Goal: Information Seeking & Learning: Learn about a topic

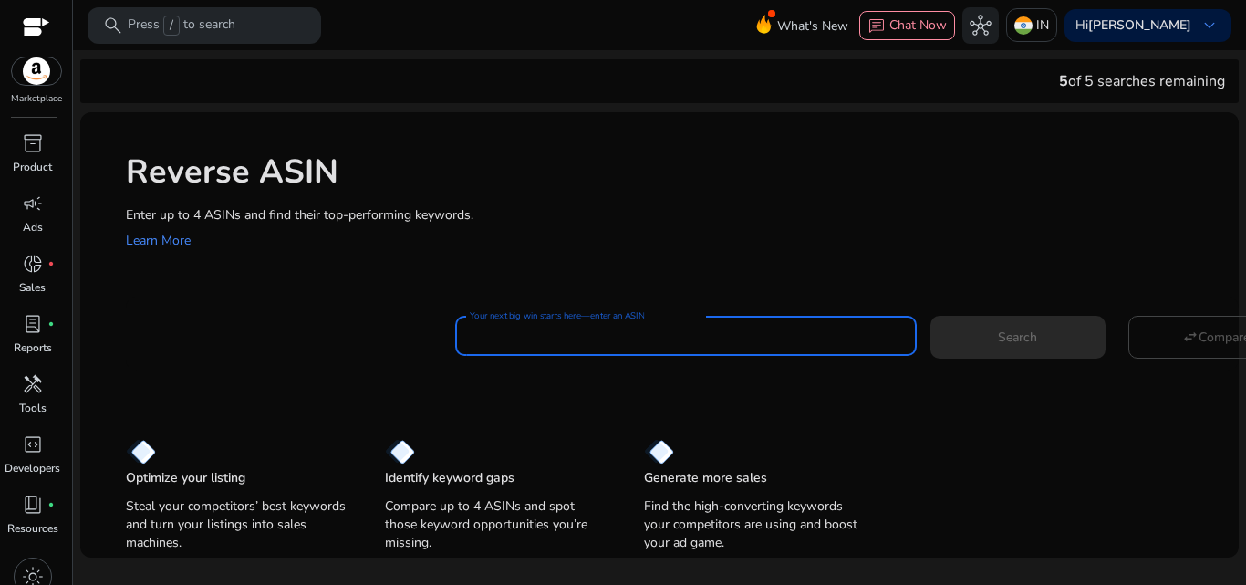
click at [716, 340] on input "Your next big win starts here—enter an ASIN" at bounding box center [686, 336] width 432 height 20
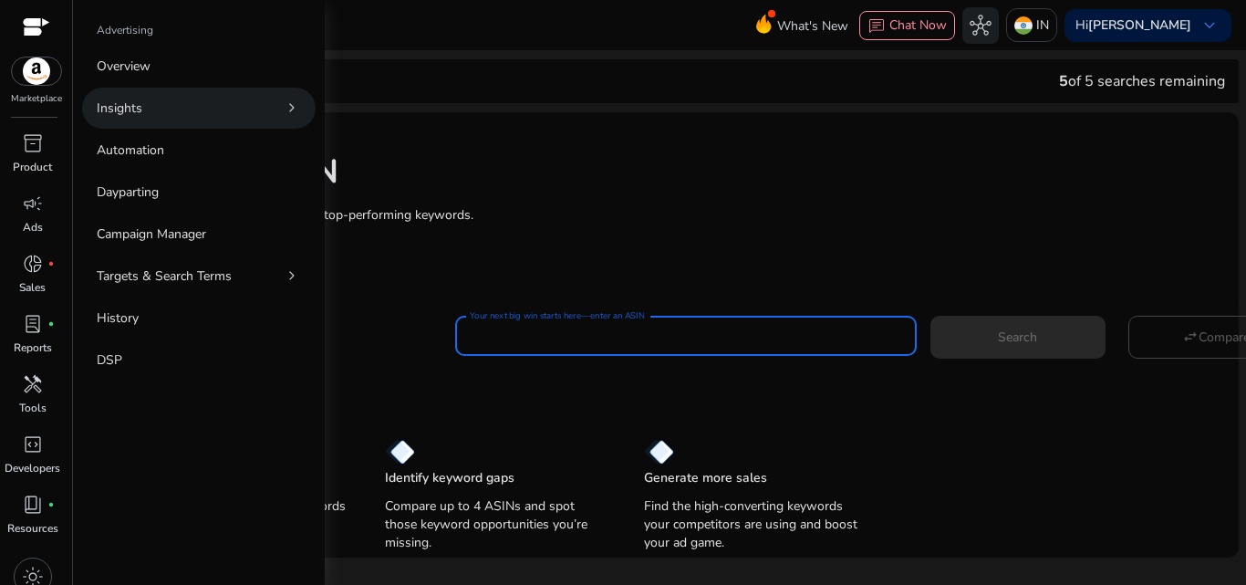
click at [181, 109] on link "Insights chevron_right" at bounding box center [198, 108] width 233 height 41
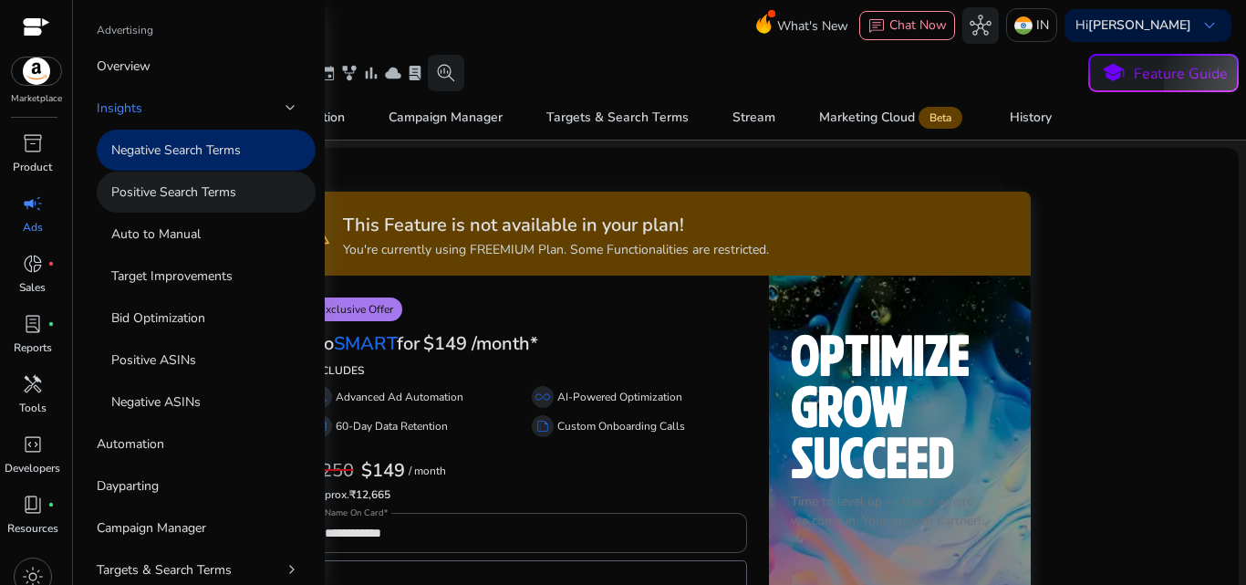
click at [184, 191] on p "Positive Search Terms" at bounding box center [173, 191] width 125 height 19
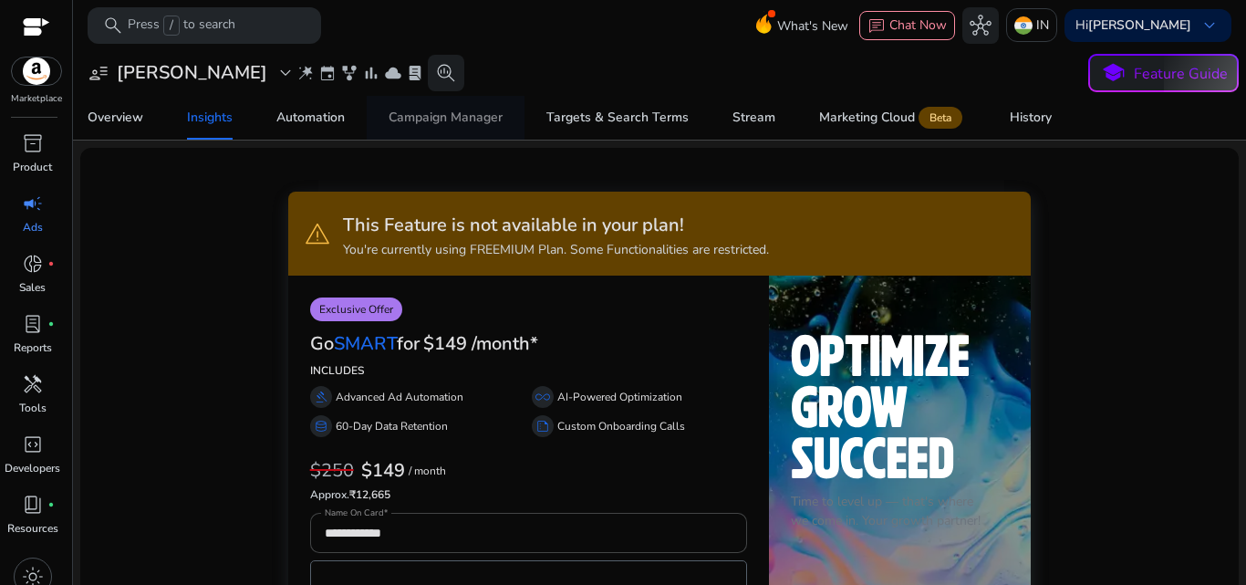
click at [479, 113] on div "Campaign Manager" at bounding box center [446, 117] width 114 height 13
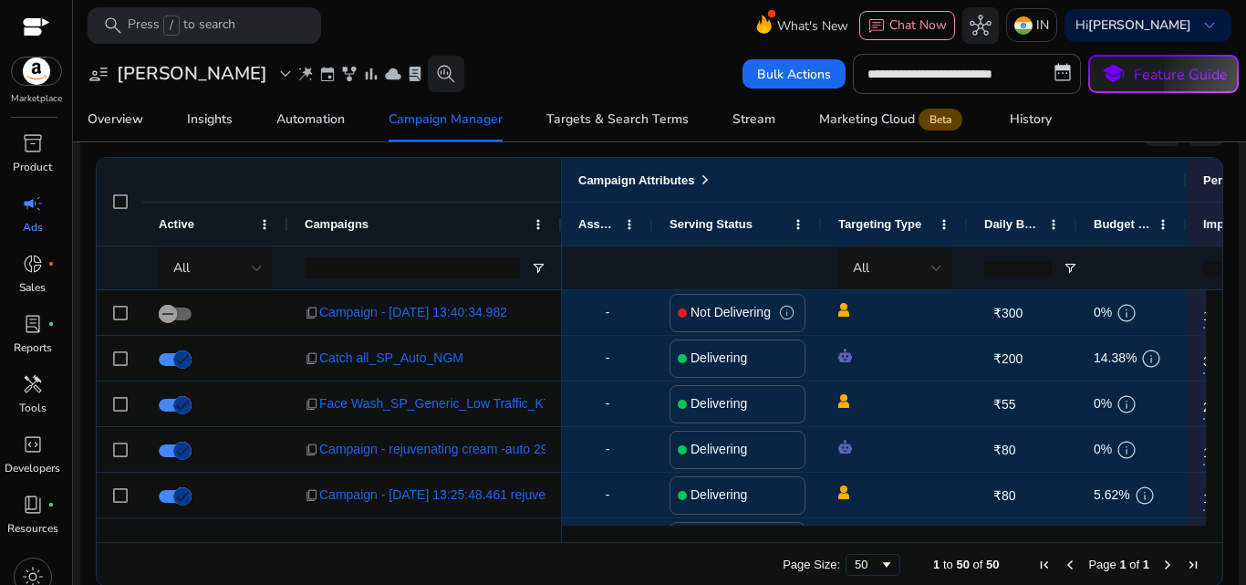
scroll to position [1234, 0]
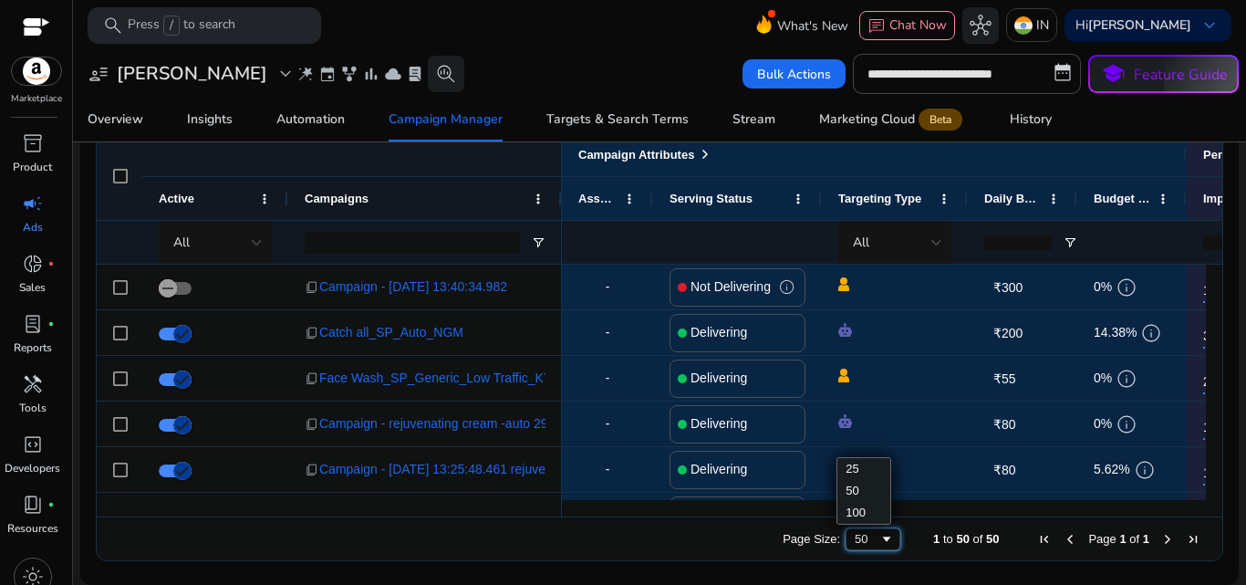
click at [879, 536] on span "Page Size" at bounding box center [886, 539] width 15 height 15
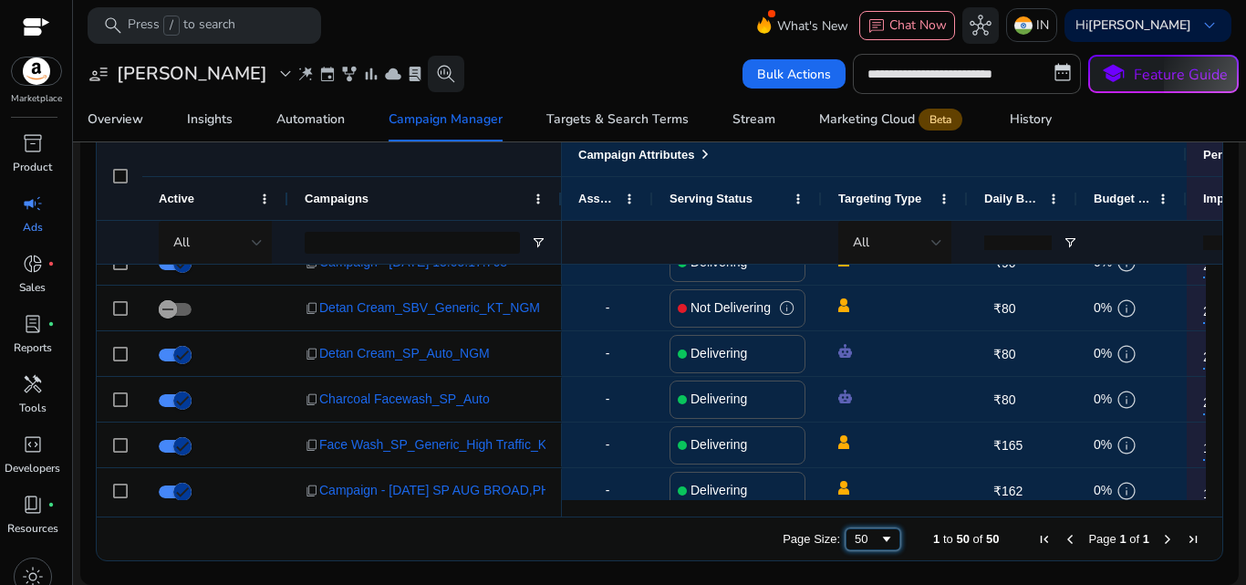
scroll to position [0, 0]
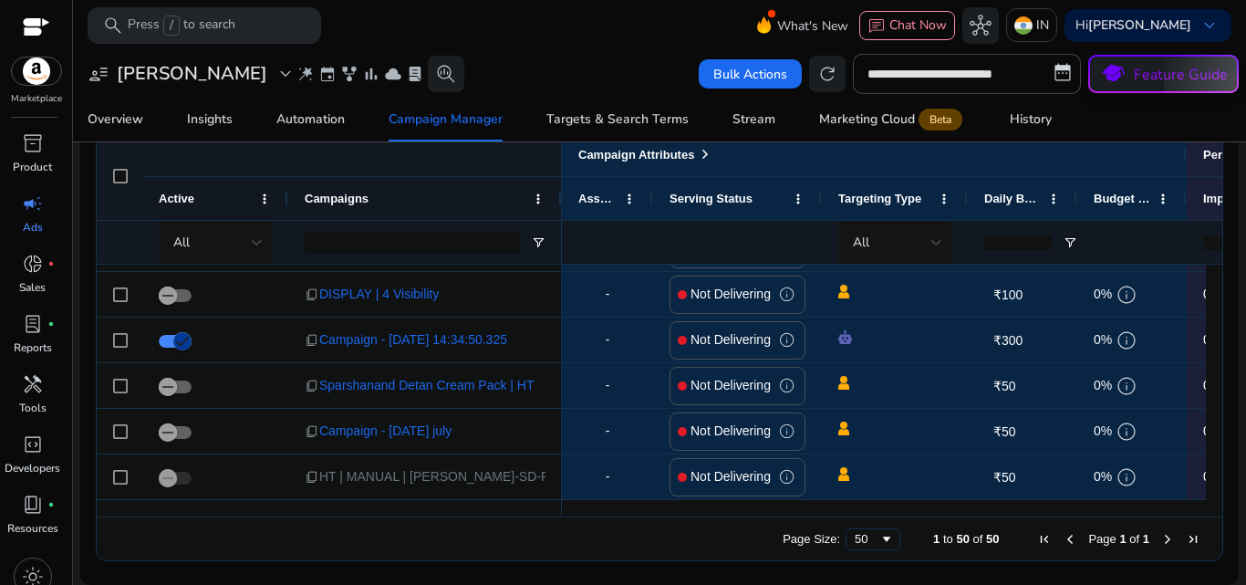
click at [1176, 78] on button "school Feature Guide" at bounding box center [1163, 74] width 150 height 38
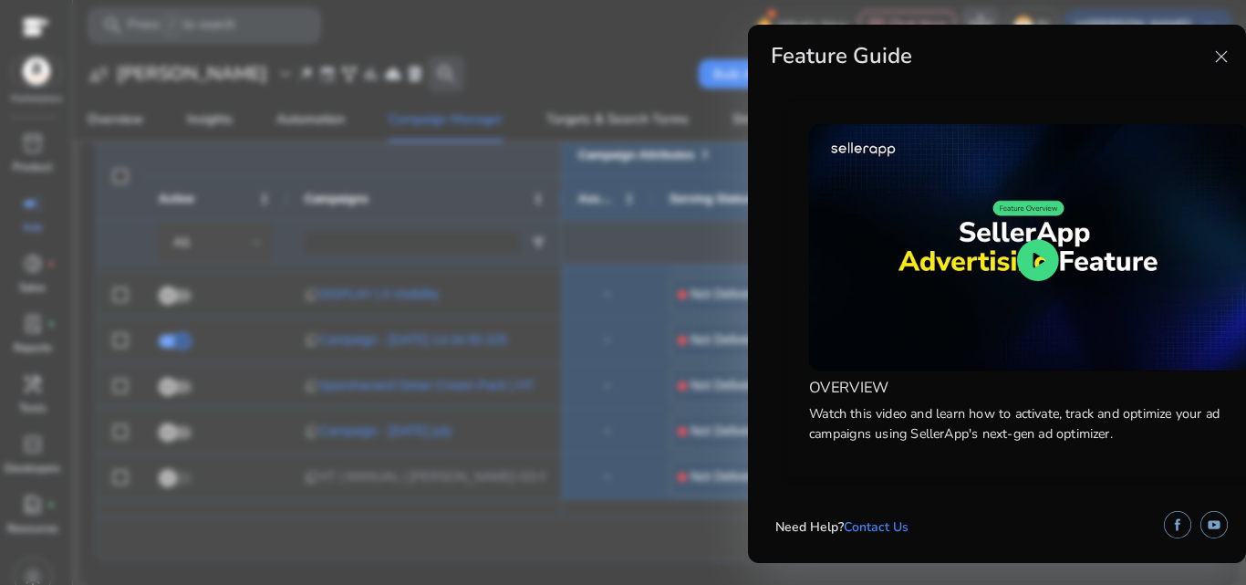
click at [1041, 254] on span "play_circle" at bounding box center [1037, 259] width 53 height 53
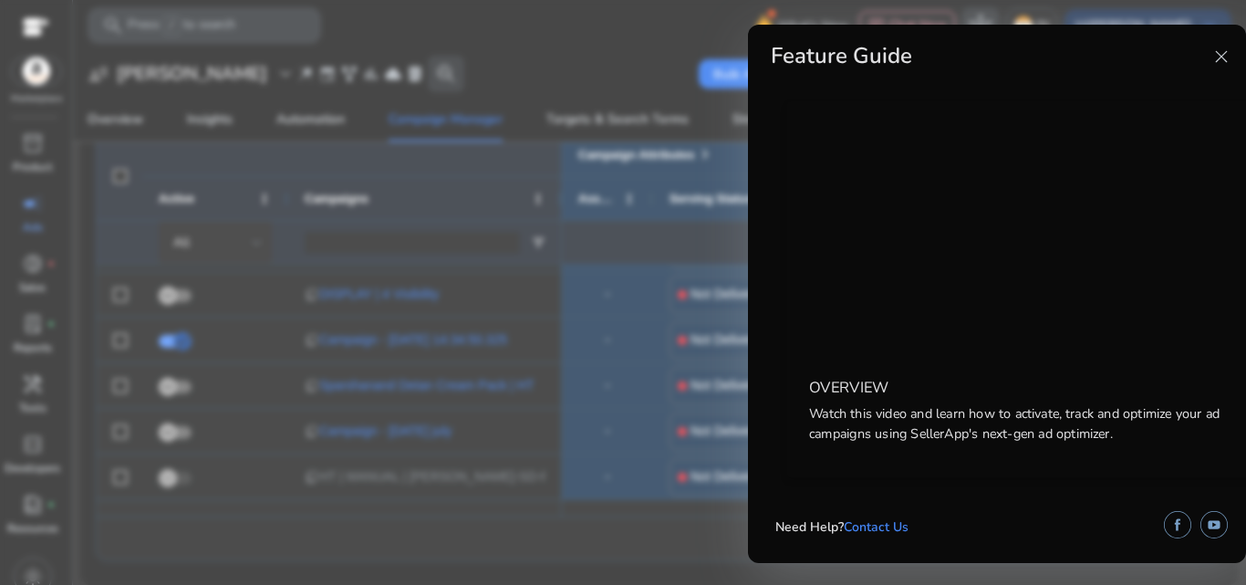
click at [1226, 52] on span "close" at bounding box center [1221, 57] width 22 height 22
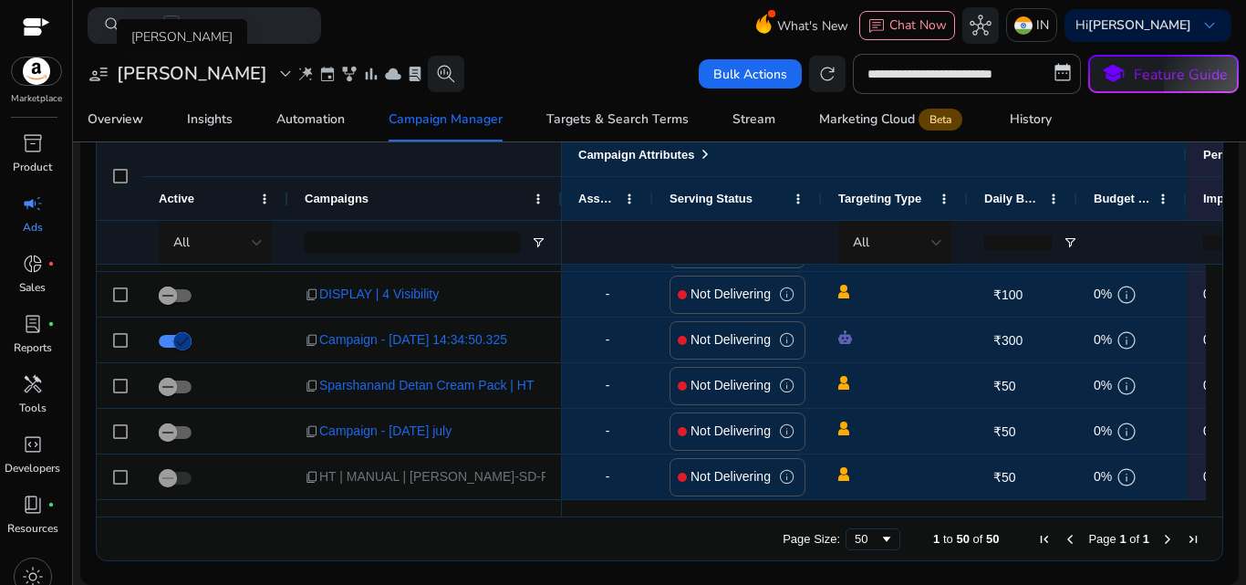
click at [275, 75] on span "expand_more" at bounding box center [286, 74] width 22 height 22
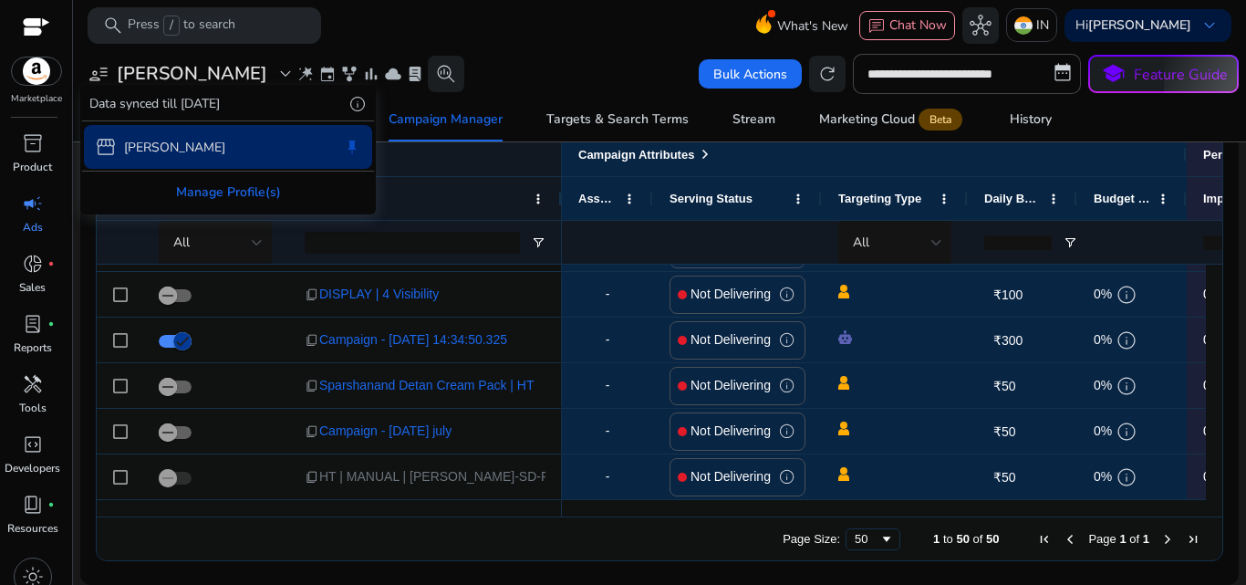
click at [0, 134] on div at bounding box center [623, 292] width 1246 height 585
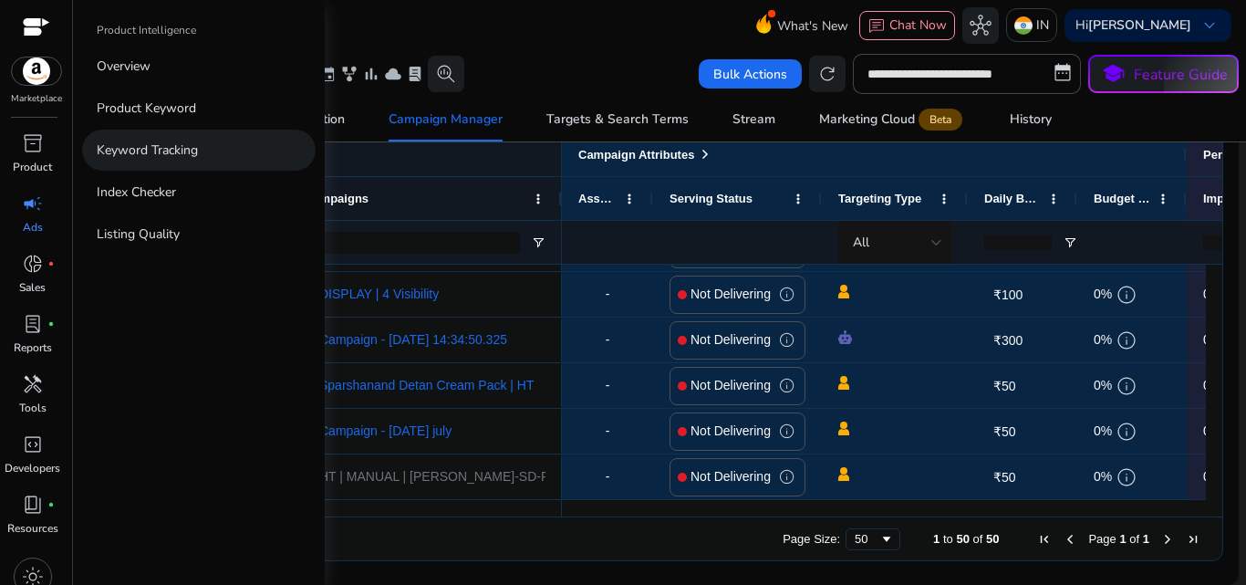
click at [142, 158] on p "Keyword Tracking" at bounding box center [147, 149] width 101 height 19
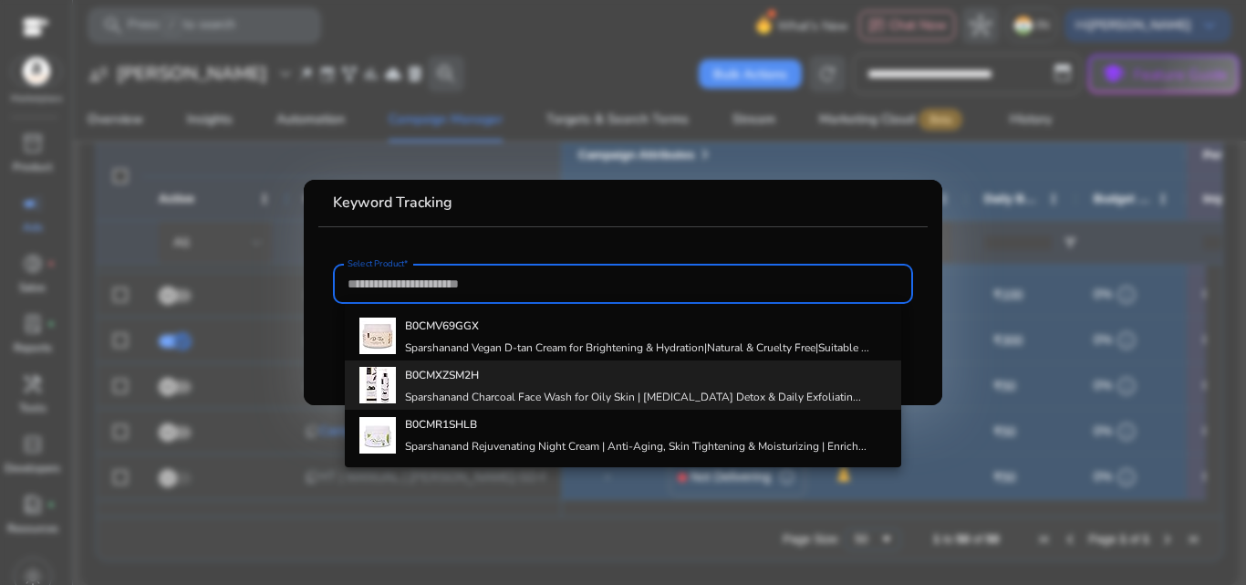
click at [420, 374] on b "B0CMXZSM2H" at bounding box center [442, 375] width 74 height 15
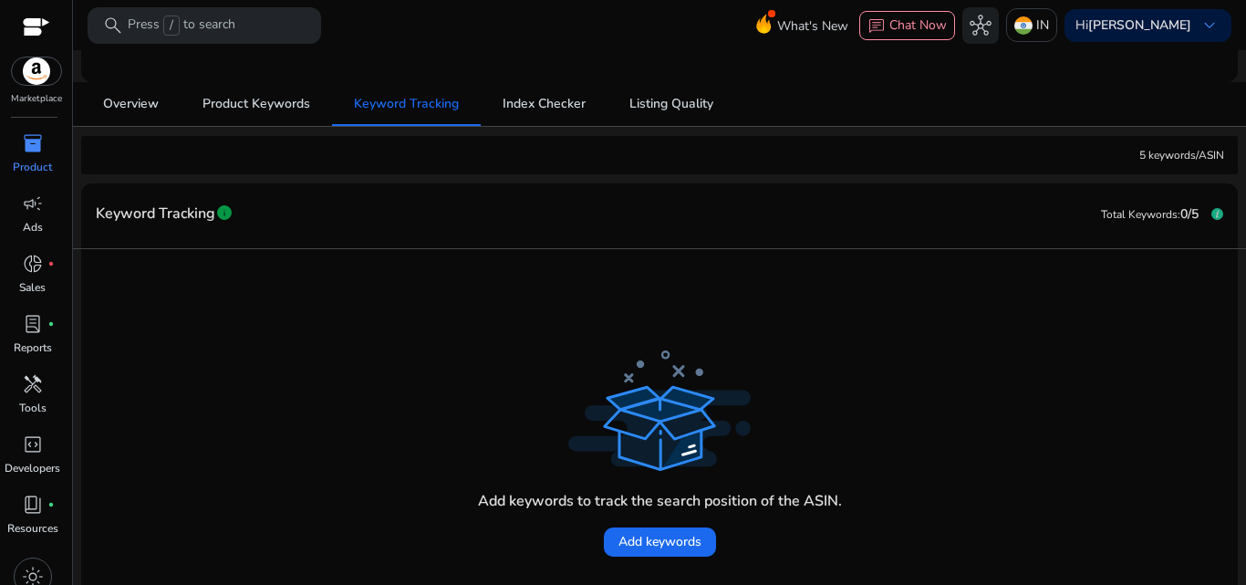
scroll to position [158, 0]
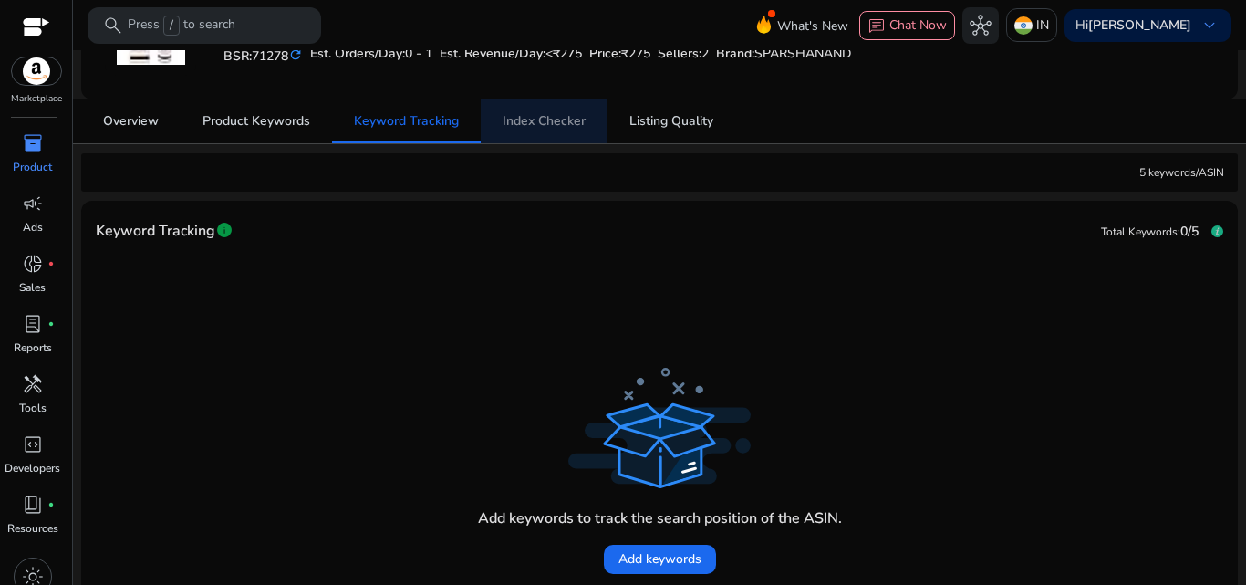
click at [577, 118] on span "Index Checker" at bounding box center [544, 121] width 83 height 13
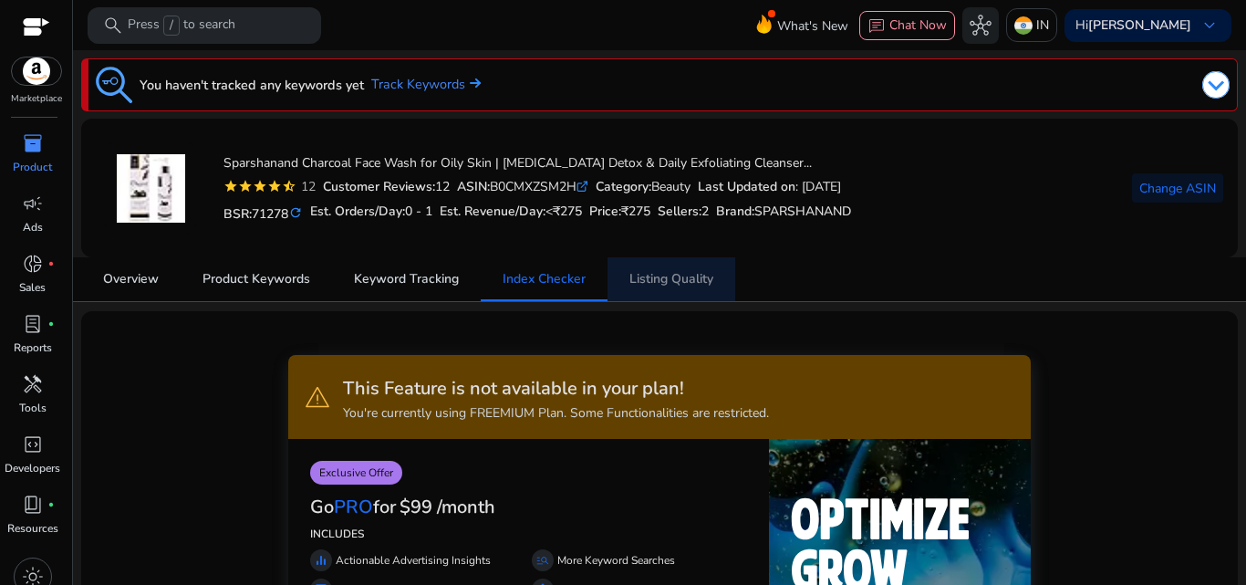
click at [671, 273] on span "Listing Quality" at bounding box center [671, 279] width 84 height 13
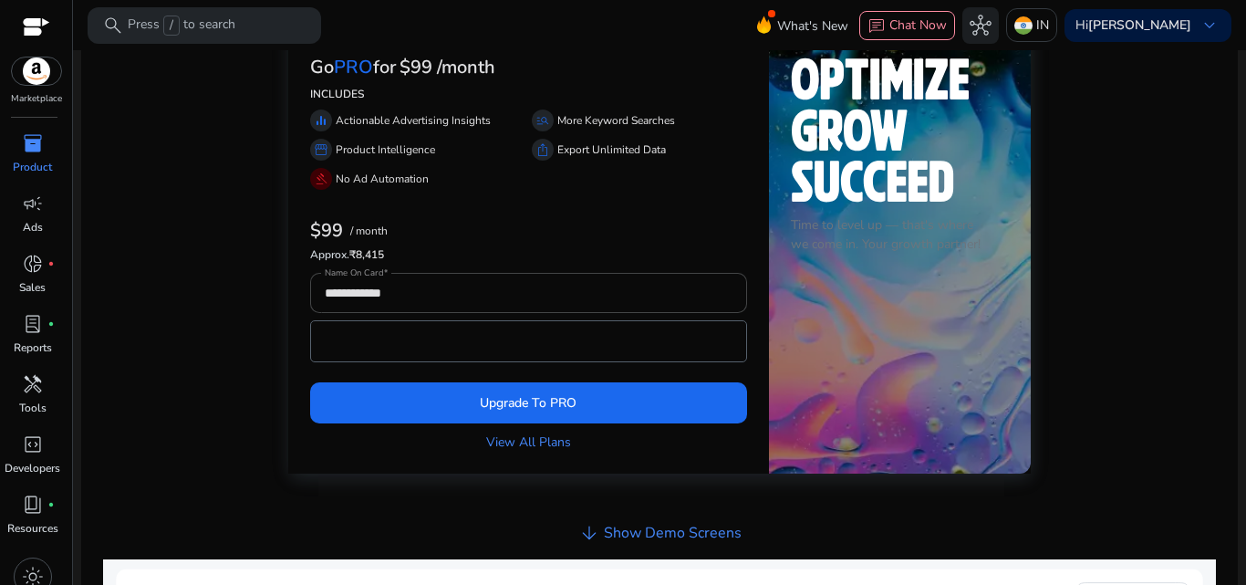
scroll to position [446, 0]
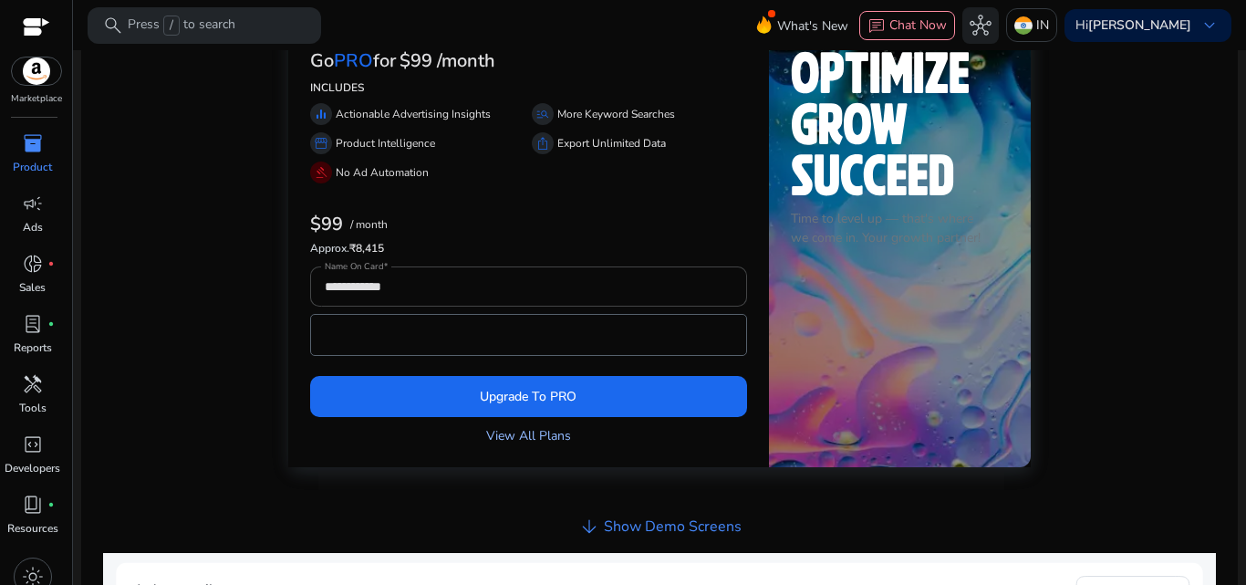
click at [550, 436] on link "View All Plans" at bounding box center [528, 435] width 85 height 19
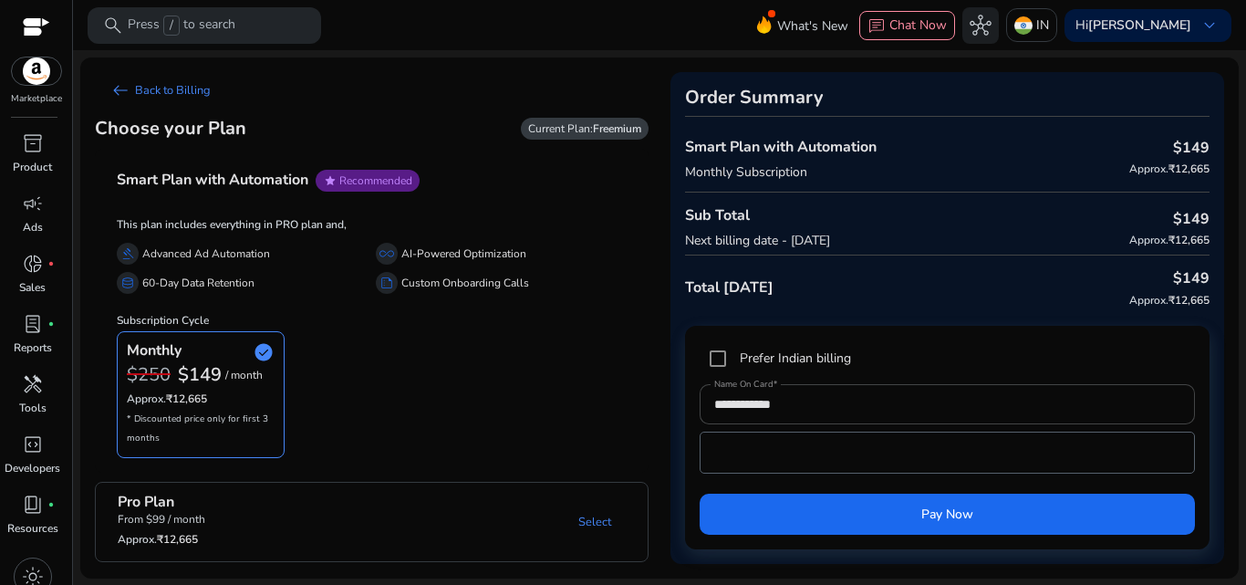
drag, startPoint x: 1240, startPoint y: 277, endPoint x: 1245, endPoint y: 358, distance: 81.3
click at [1245, 358] on mat-sidenav-content "search Press / to search What's New chat Chat Now hub IN Hi Divya Bhatia keyboa…" at bounding box center [659, 292] width 1173 height 585
click at [119, 88] on span "arrow_left_alt" at bounding box center [120, 90] width 22 height 22
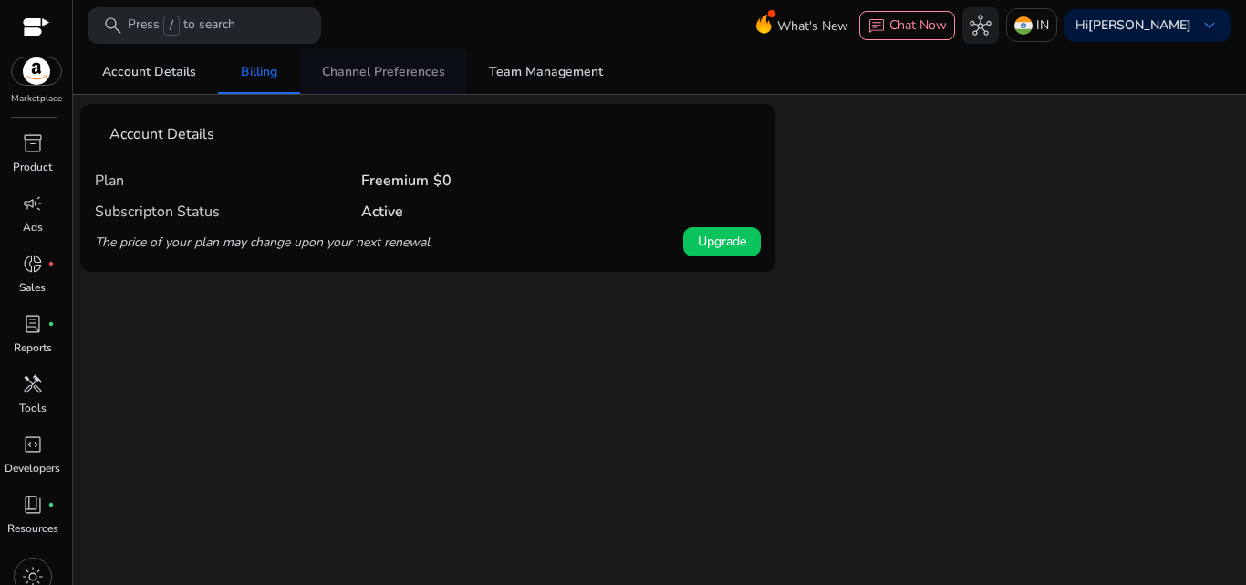
click at [389, 73] on span "Channel Preferences" at bounding box center [383, 72] width 123 height 13
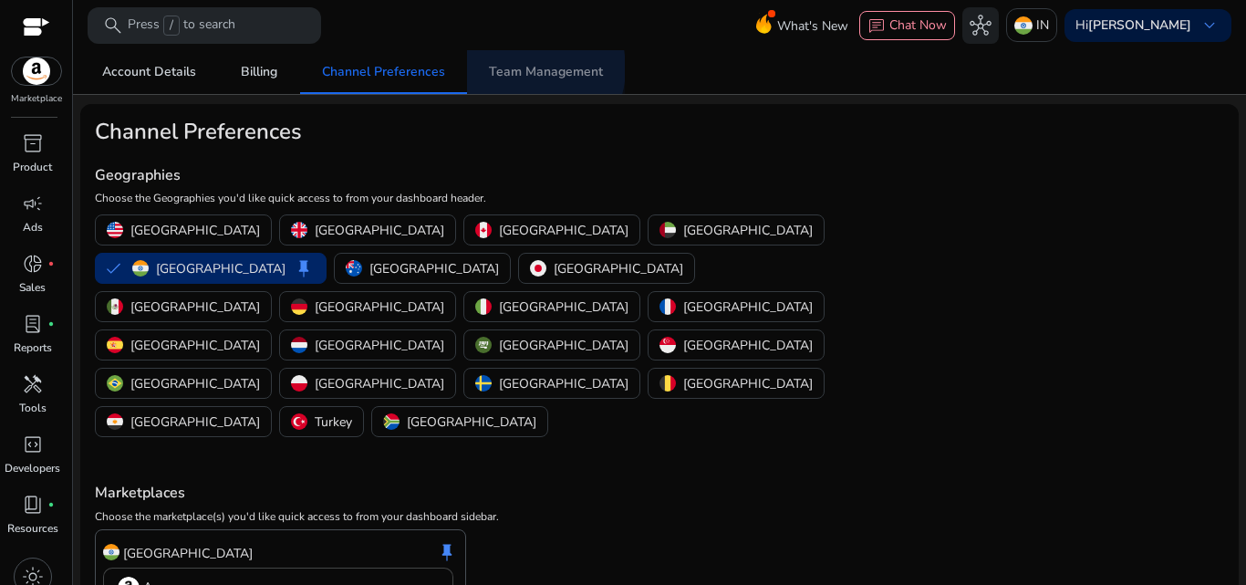
click at [521, 68] on span "Team Management" at bounding box center [546, 72] width 114 height 13
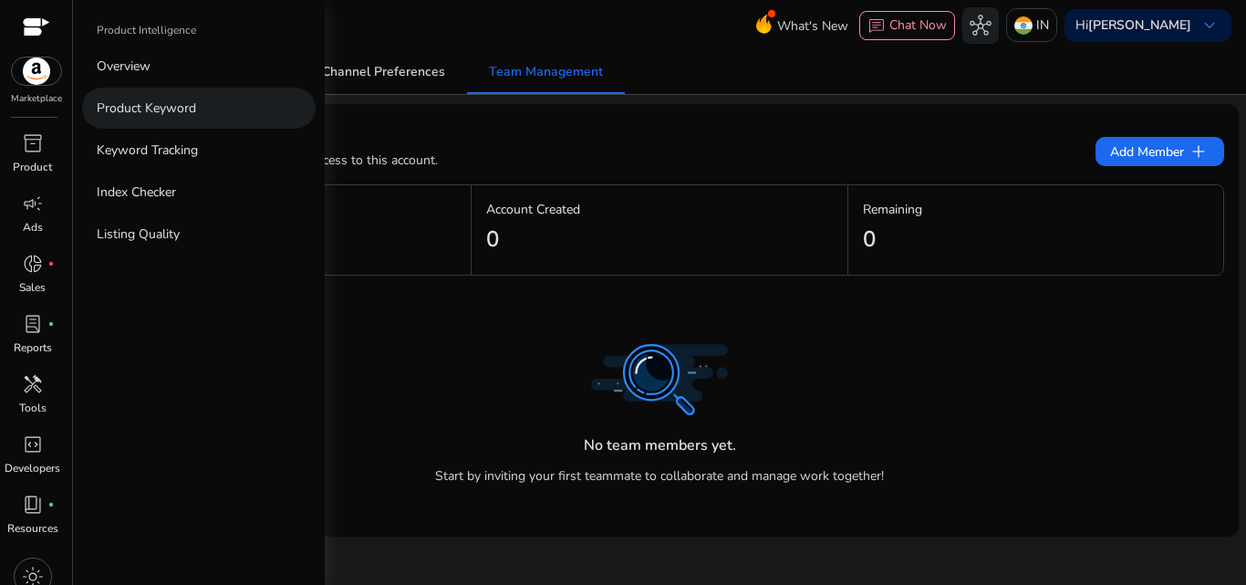
click at [99, 111] on p "Product Keyword" at bounding box center [146, 108] width 99 height 19
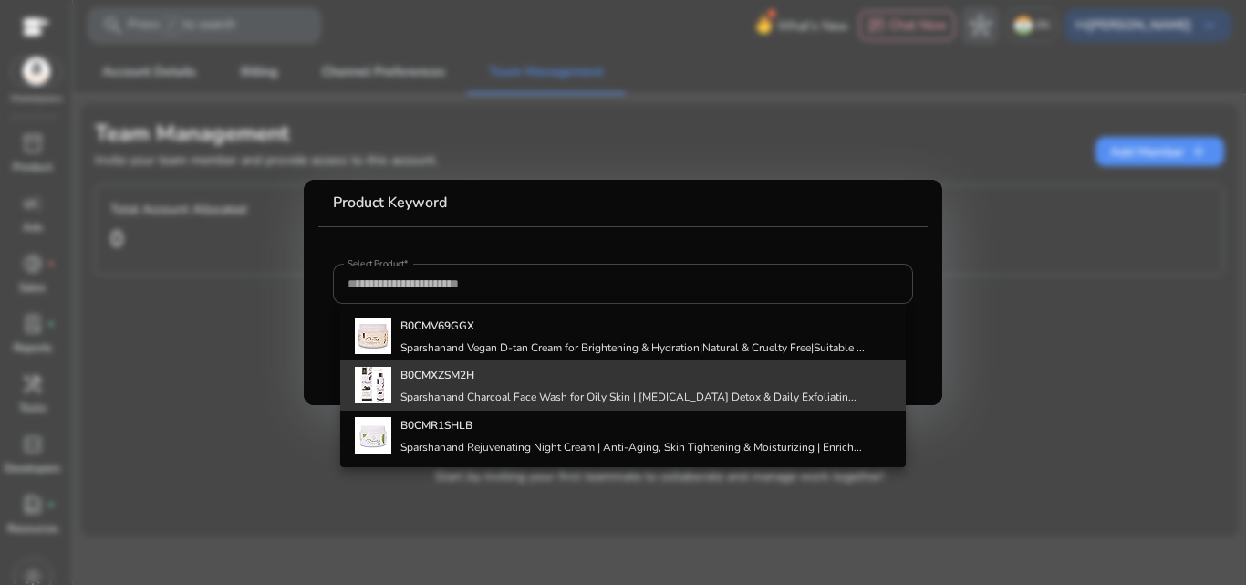
click at [498, 392] on h4 "Sparshanand Charcoal Face Wash for Oily Skin | [MEDICAL_DATA] Detox & Daily Exf…" at bounding box center [628, 396] width 456 height 15
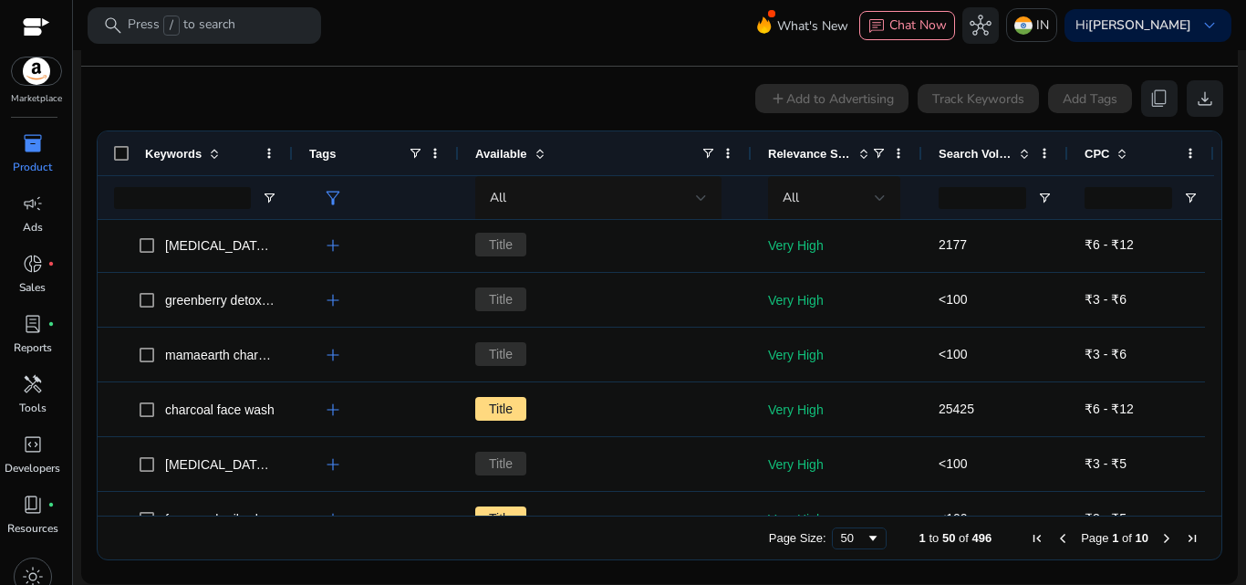
click at [1216, 300] on ag-grid-angular "1 to 50 of 496. Page 1 of 10 Drag here to set row groups Drag here to set colum…" at bounding box center [659, 345] width 1155 height 448
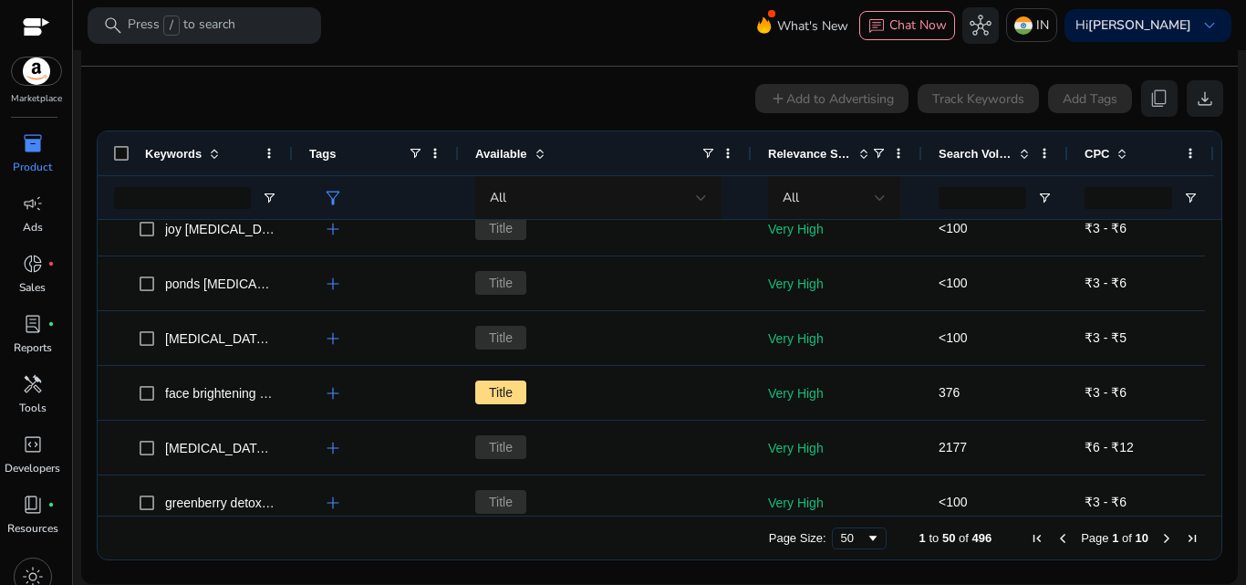
scroll to position [363, 0]
